Goal: Task Accomplishment & Management: Use online tool/utility

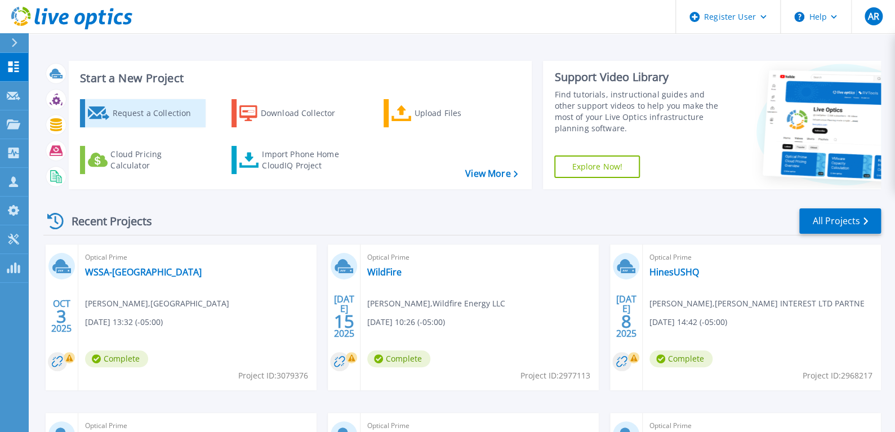
click at [152, 108] on div "Request a Collection" at bounding box center [157, 113] width 90 height 23
